Goal: Check status: Check status

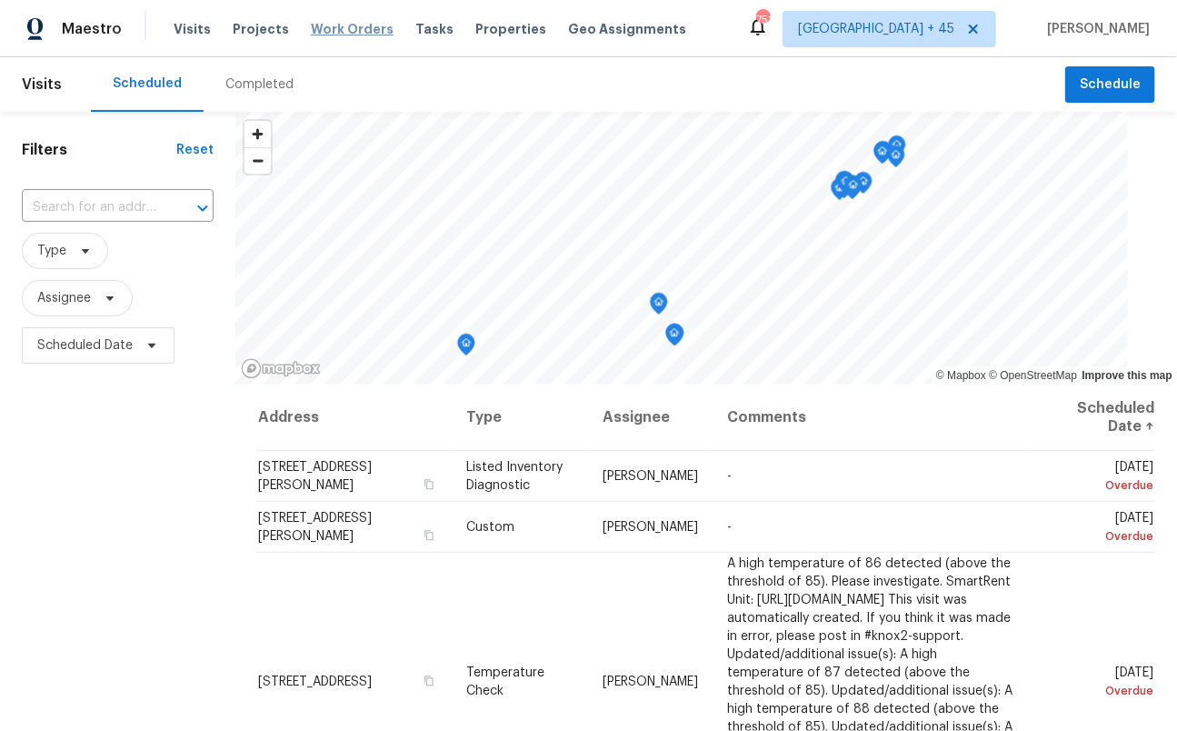
click at [339, 28] on span "Work Orders" at bounding box center [352, 29] width 83 height 18
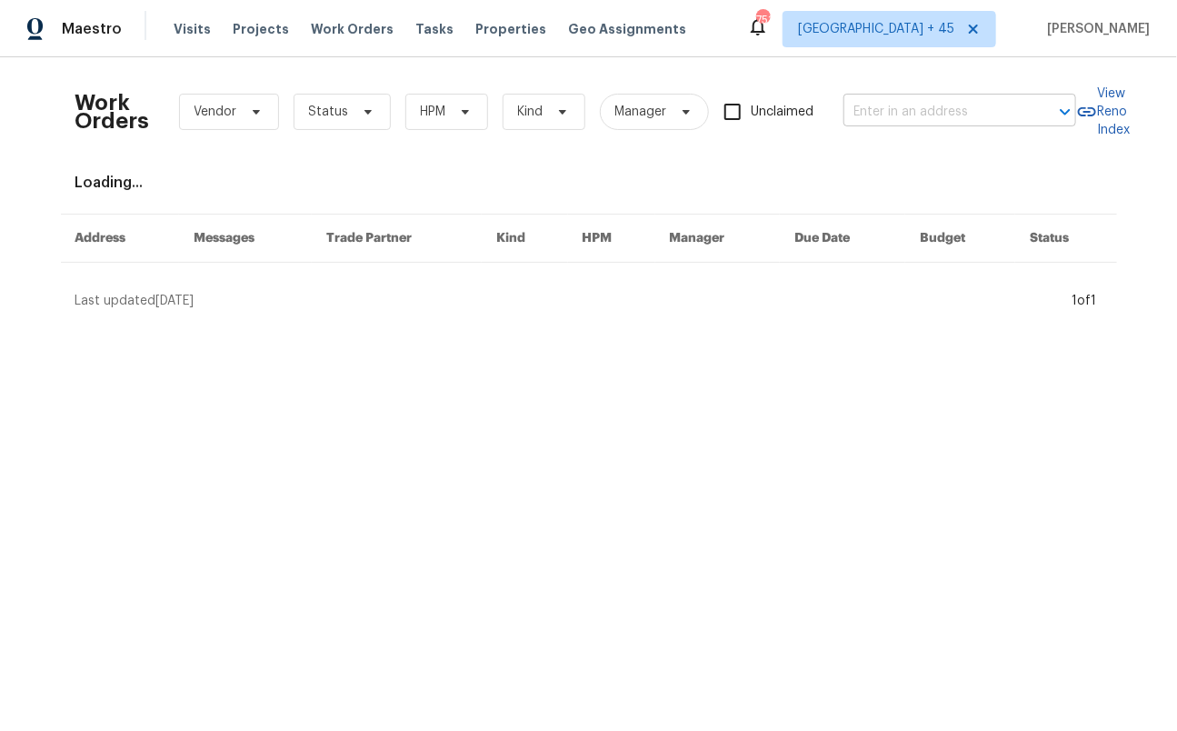
click at [939, 104] on input "text" at bounding box center [934, 112] width 182 height 28
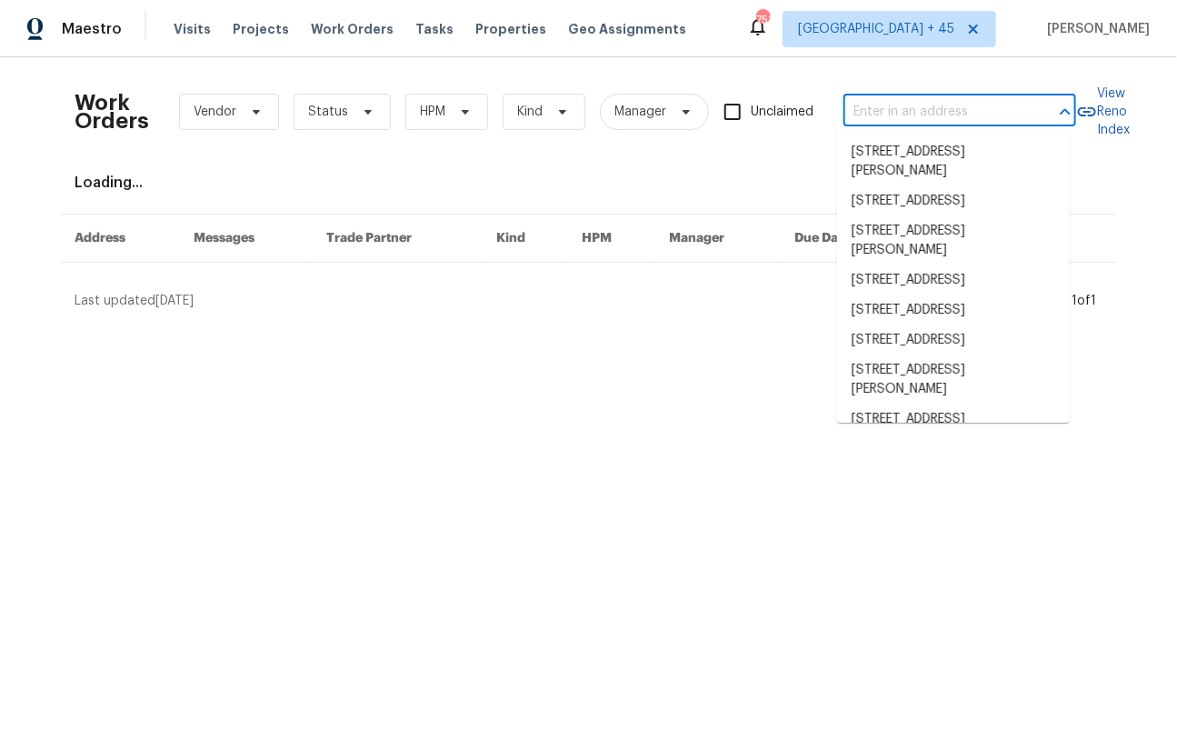
paste input "[STREET_ADDRESS][PERSON_NAME]"
type input "[STREET_ADDRESS][PERSON_NAME]"
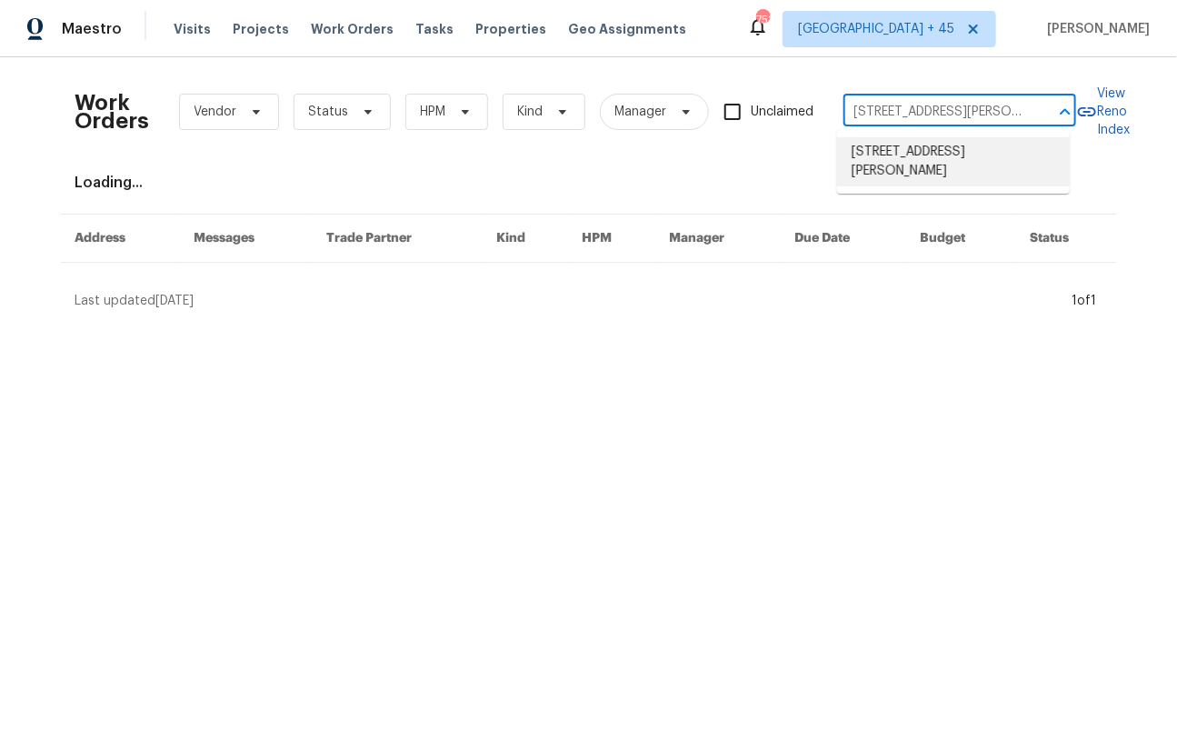
click at [940, 153] on li "[STREET_ADDRESS][PERSON_NAME]" at bounding box center [953, 161] width 233 height 49
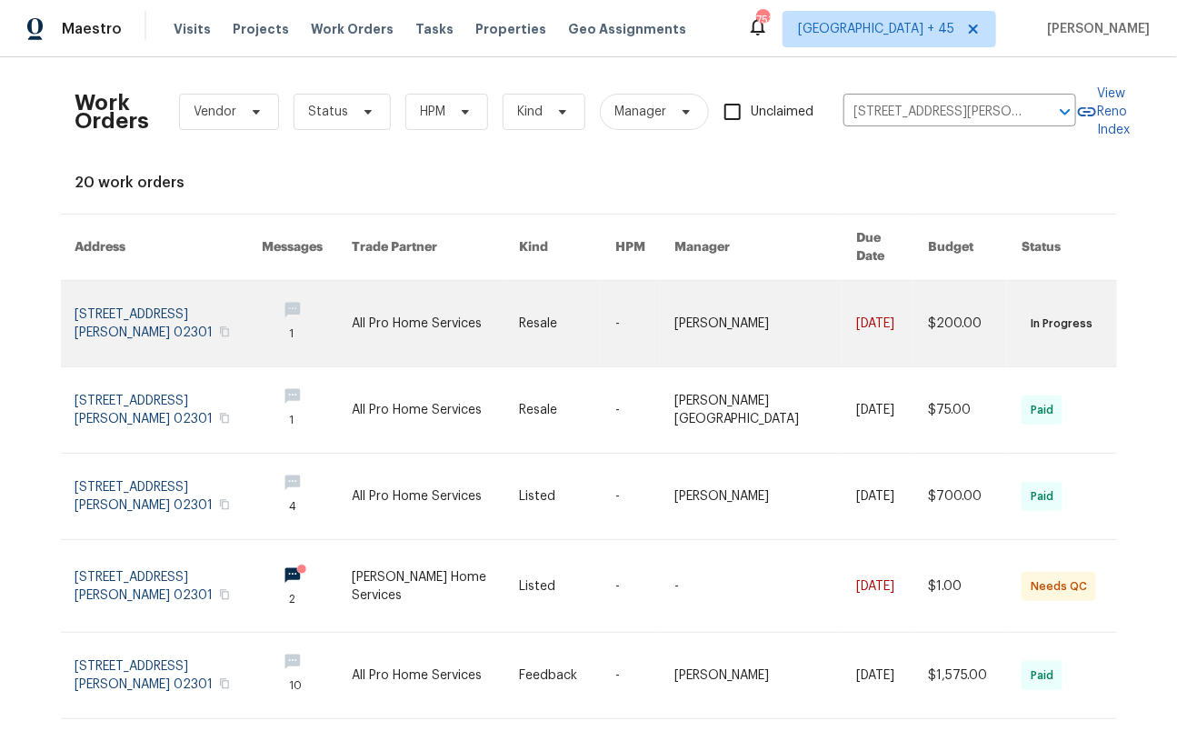
click at [424, 301] on link at bounding box center [435, 323] width 166 height 85
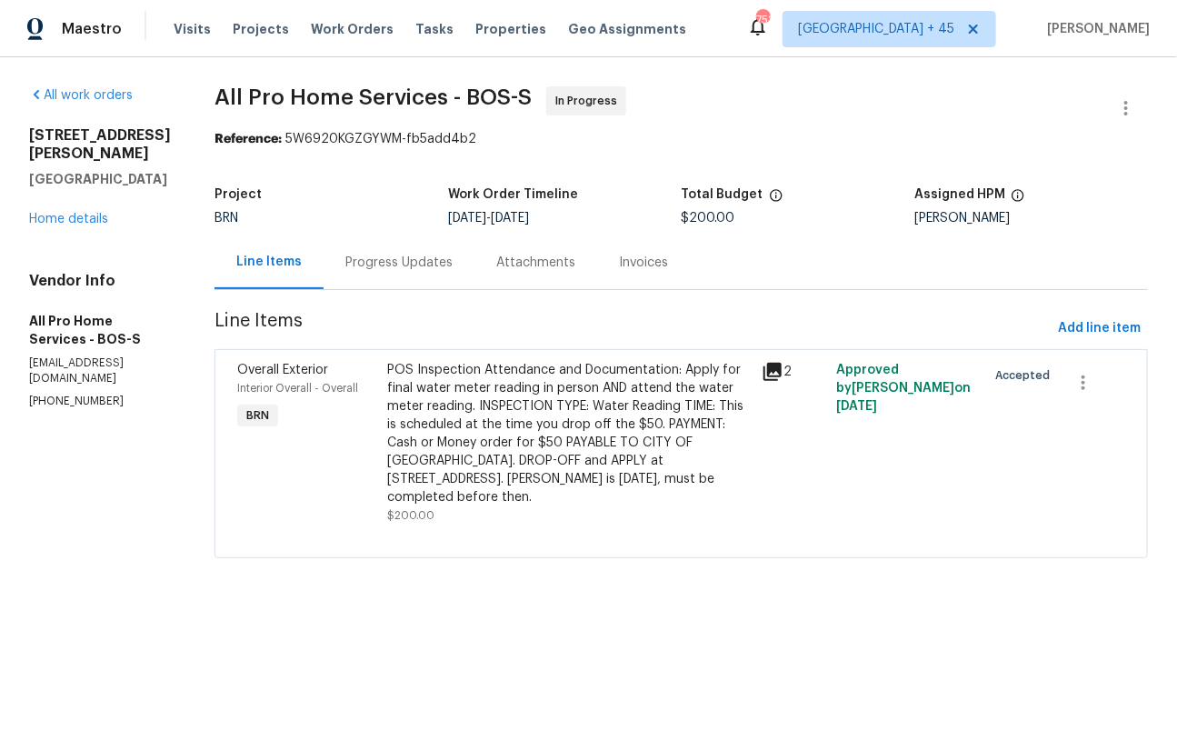
click at [405, 271] on div "Progress Updates" at bounding box center [398, 263] width 107 height 18
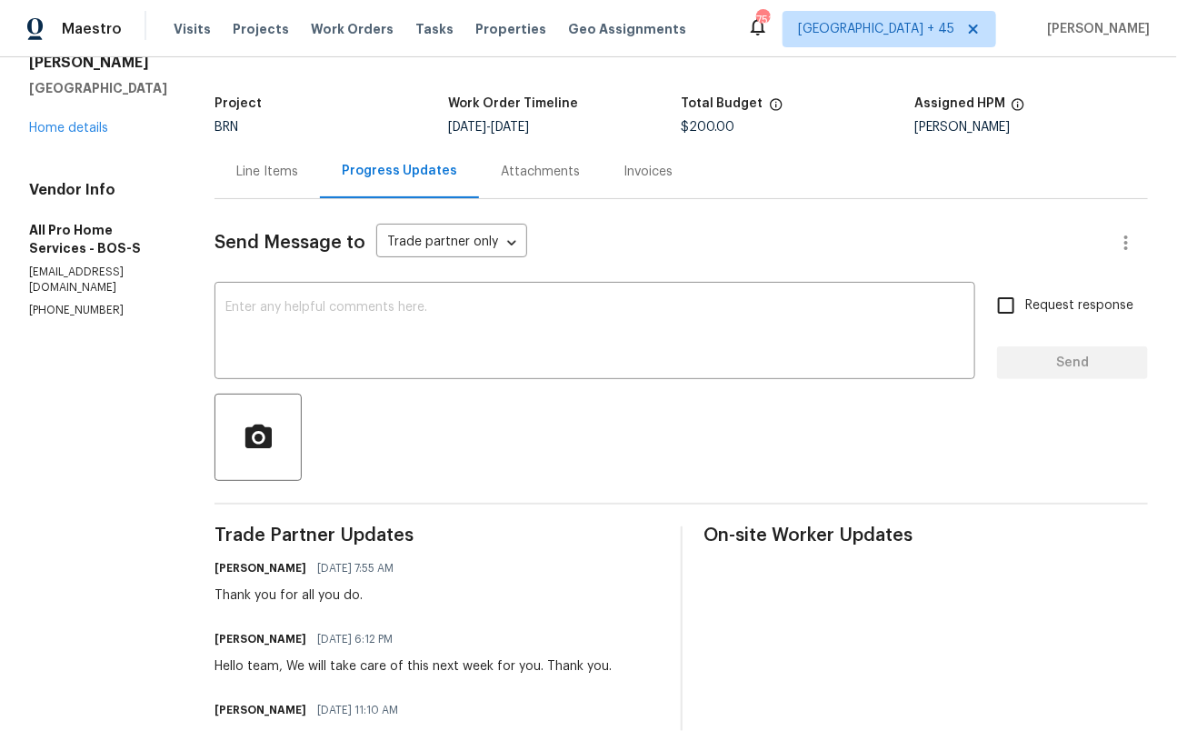
scroll to position [92, 0]
click at [272, 171] on div "Line Items" at bounding box center [267, 171] width 62 height 18
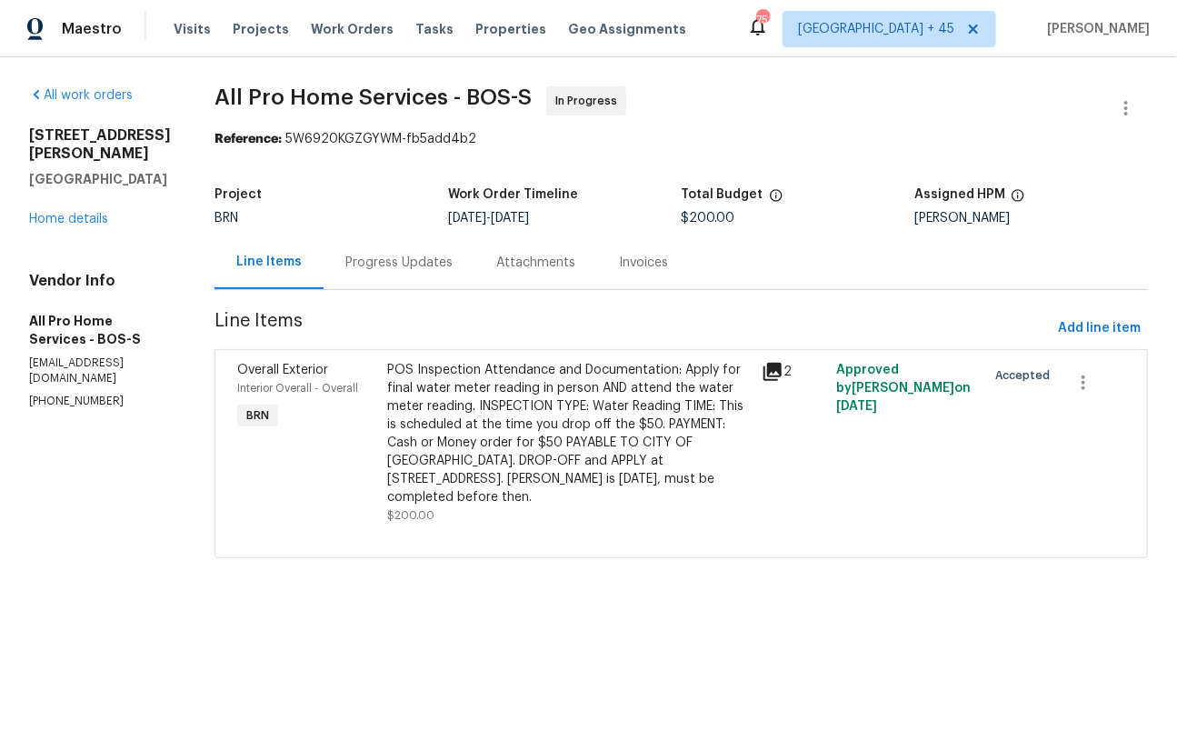
click at [770, 378] on icon at bounding box center [773, 372] width 22 height 22
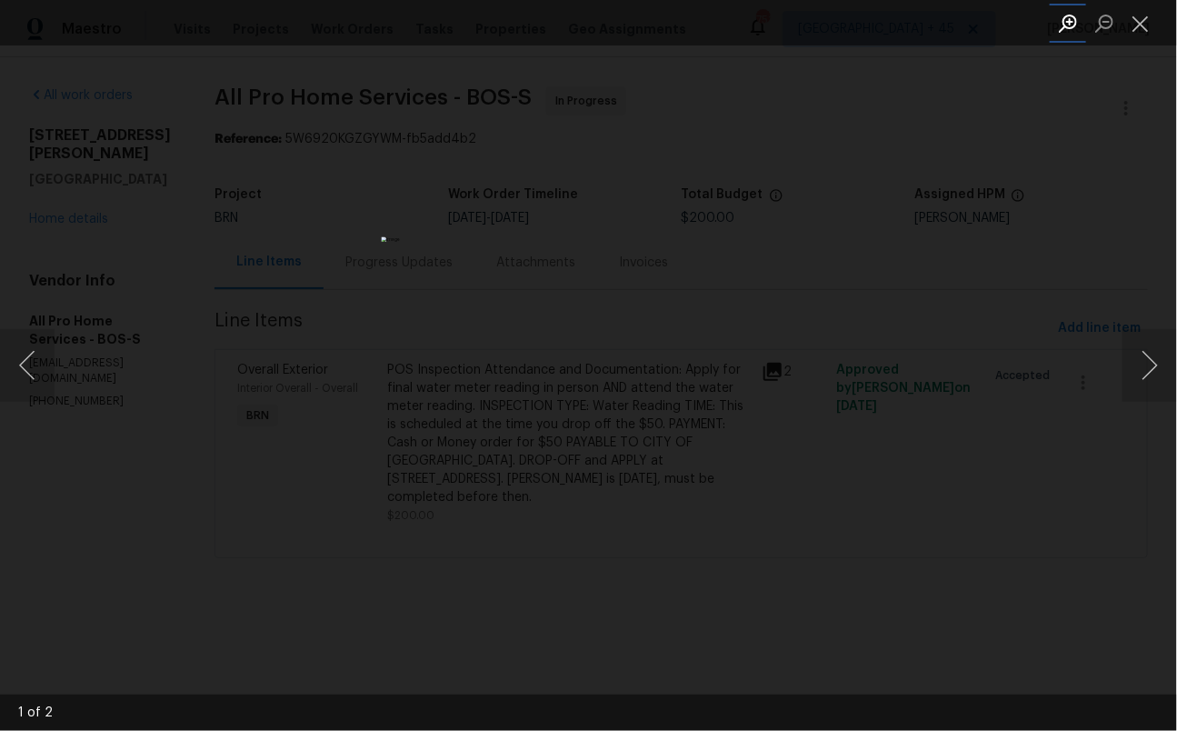
click at [1068, 25] on button "Zoom in" at bounding box center [1068, 23] width 36 height 32
click at [1102, 24] on button "Zoom out" at bounding box center [1104, 23] width 36 height 32
click at [1139, 24] on button "Close lightbox" at bounding box center [1140, 23] width 36 height 32
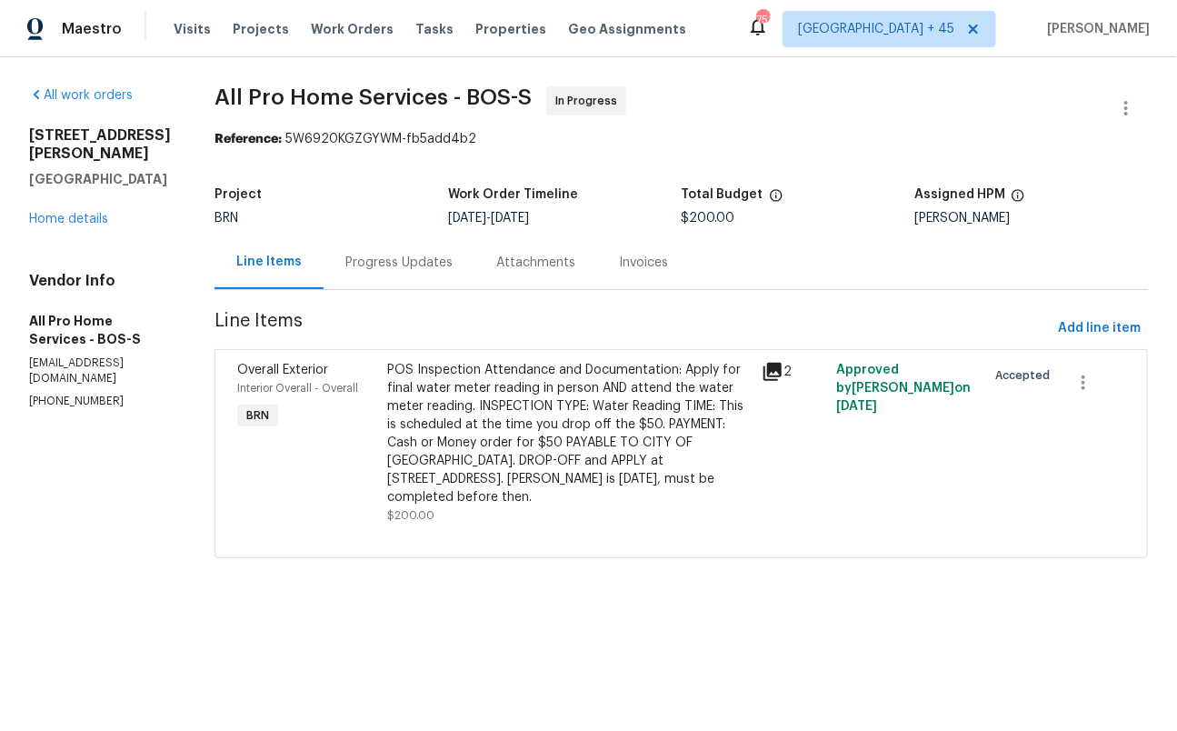
click at [770, 372] on icon at bounding box center [773, 372] width 22 height 22
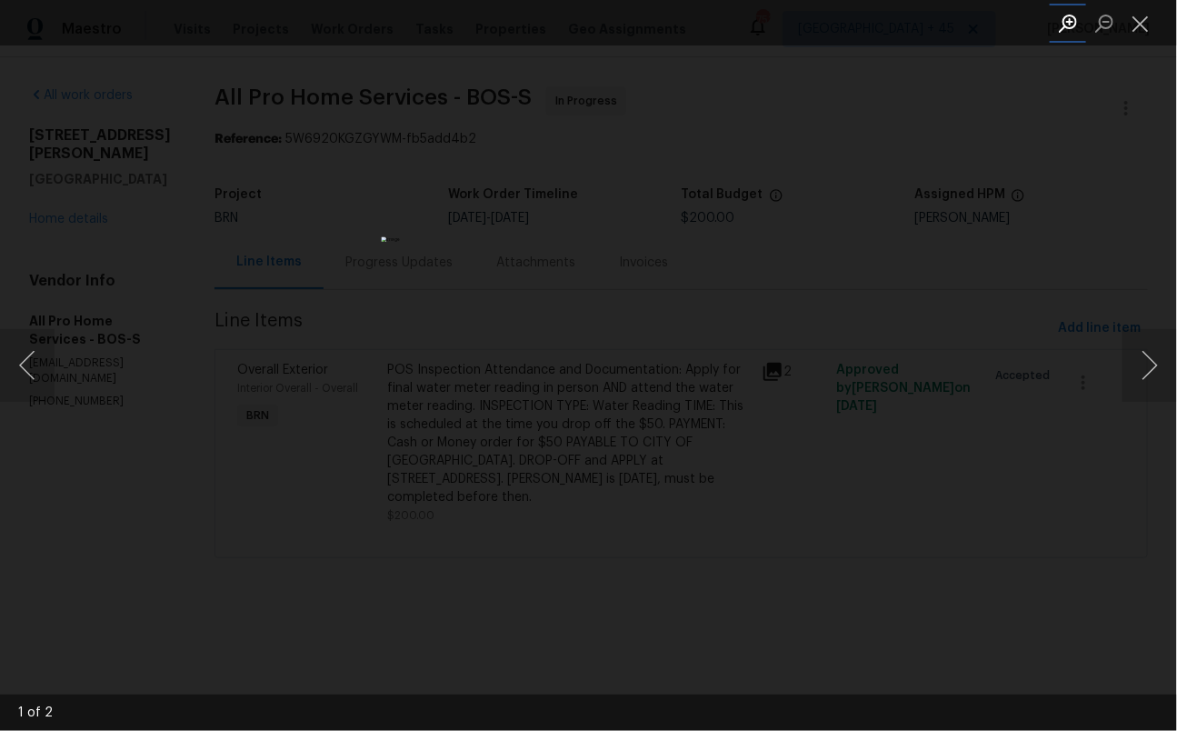
click at [1065, 25] on button "Zoom in" at bounding box center [1068, 23] width 36 height 32
click at [677, 332] on img "Lightbox" at bounding box center [545, 480] width 790 height 490
click at [1149, 371] on button "Next image" at bounding box center [1149, 365] width 55 height 73
click at [184, 559] on div "Lightbox" at bounding box center [588, 365] width 1177 height 731
